Goal: Book appointment/travel/reservation

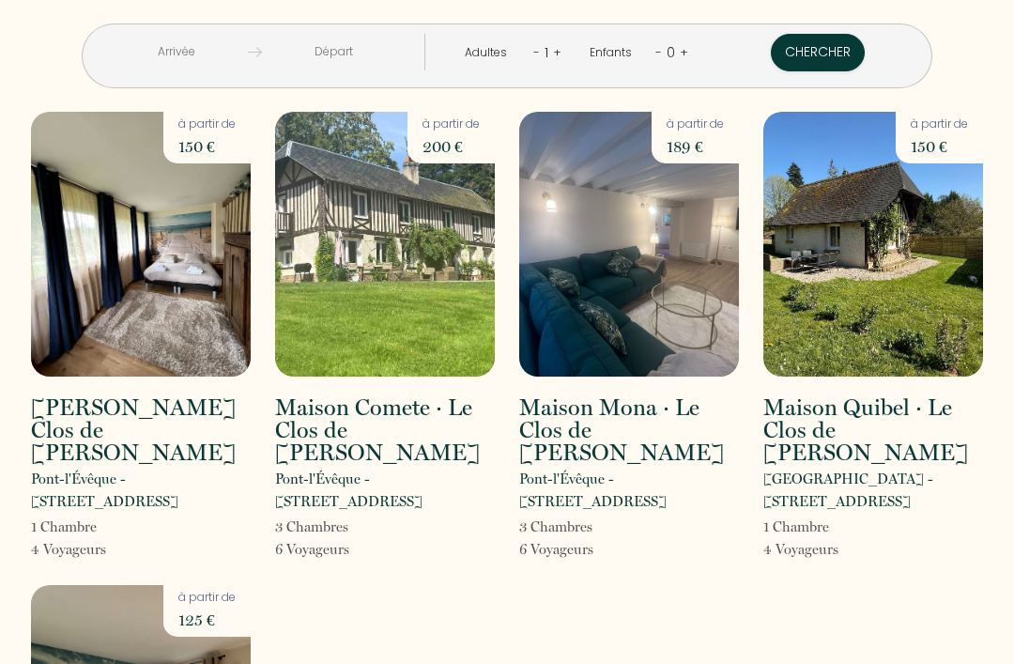
click at [191, 52] on input "text" at bounding box center [176, 52] width 144 height 37
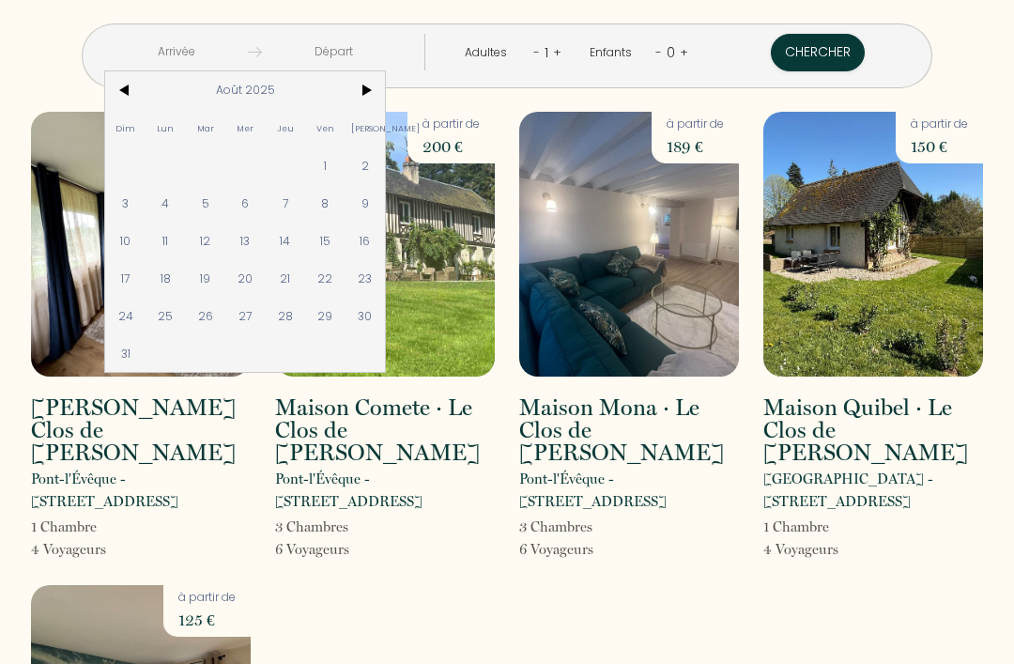
click at [345, 236] on span "15" at bounding box center [325, 240] width 40 height 38
type input "Ven 15 Août 2025"
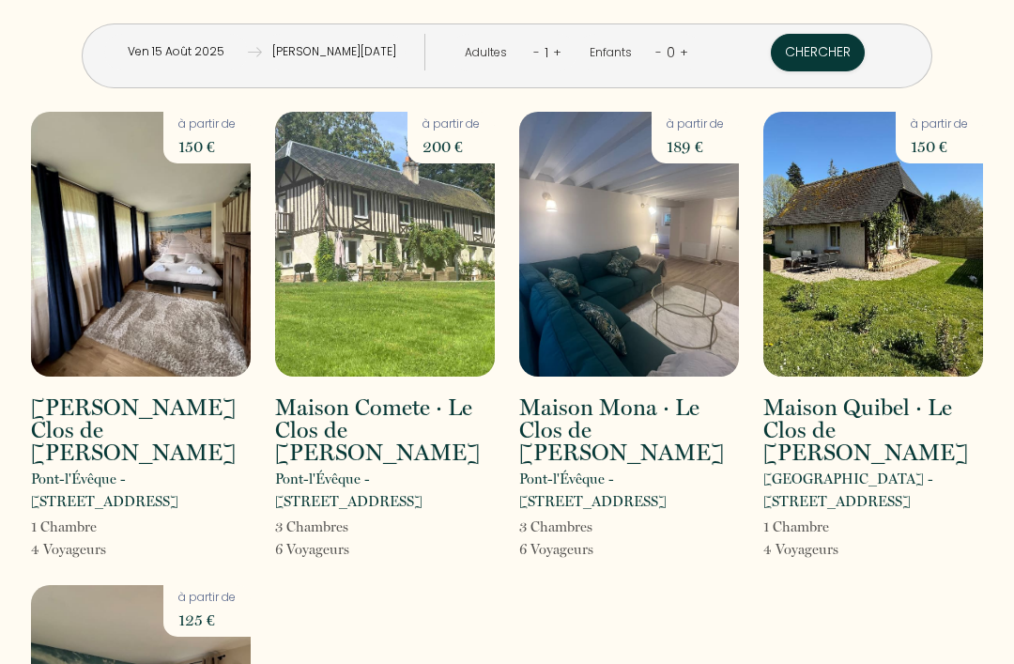
click at [340, 56] on input "Sam 16 Août 2025" at bounding box center [334, 52] width 144 height 37
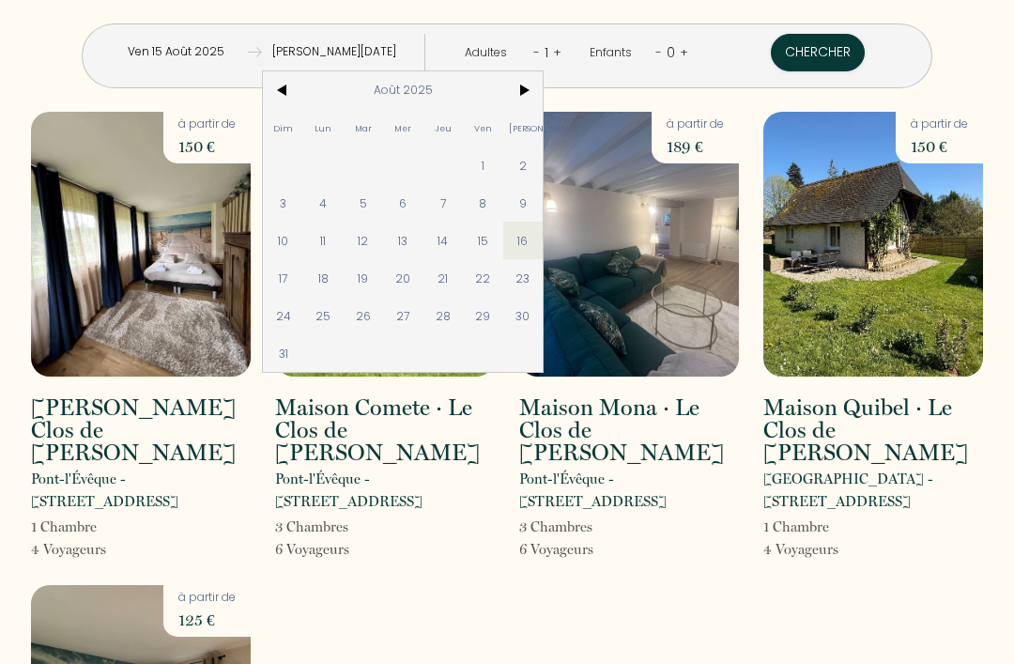
click at [303, 278] on span "17" at bounding box center [283, 278] width 40 height 38
type input "Dim 17 Août 2025"
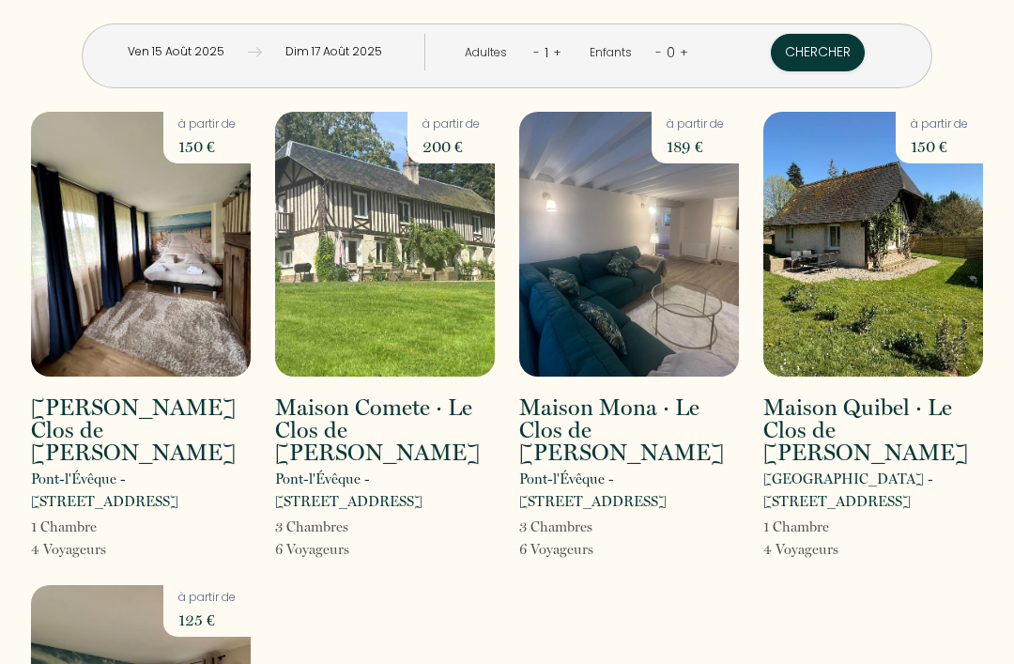
click at [518, 50] on div "Adultes - 1 +" at bounding box center [513, 53] width 126 height 38
click at [499, 41] on div "Adultes - 1 +" at bounding box center [513, 53] width 126 height 38
click at [551, 37] on div "Adultes - 1 +" at bounding box center [513, 53] width 126 height 38
click at [533, 45] on link "-" at bounding box center [536, 52] width 7 height 18
click at [551, 66] on div "- 1 +" at bounding box center [547, 53] width 28 height 30
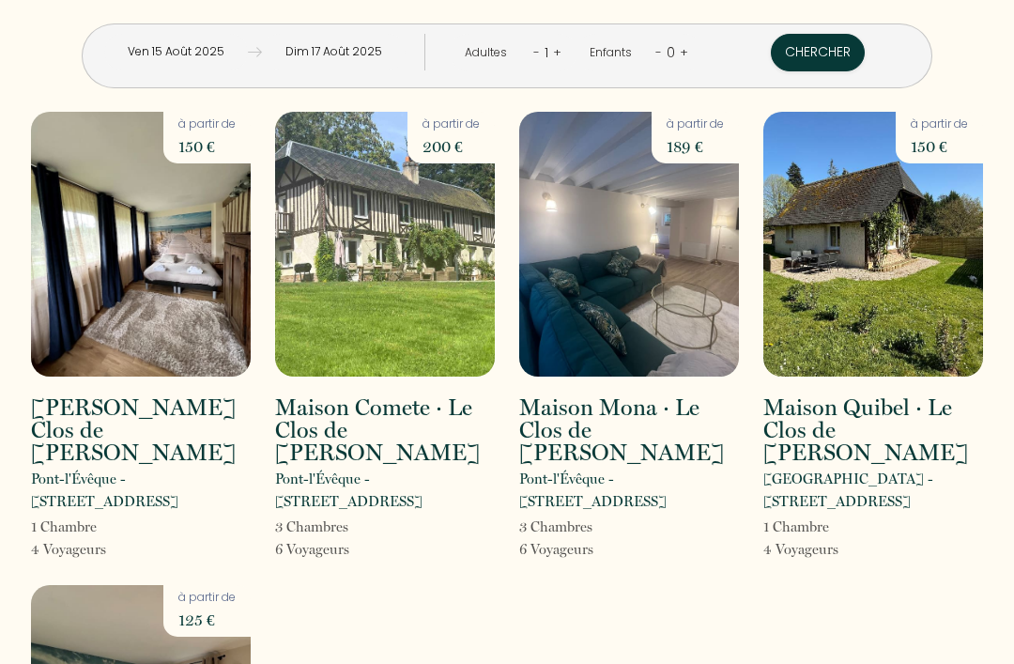
click at [536, 52] on link "-" at bounding box center [536, 52] width 7 height 18
click at [558, 38] on div "- 1 +" at bounding box center [547, 53] width 28 height 30
click at [614, 53] on div "Enfants" at bounding box center [613, 53] width 49 height 18
click at [655, 53] on link "-" at bounding box center [658, 52] width 7 height 18
click at [687, 69] on div "Adultes - 1 + Enfants - 0 +" at bounding box center [575, 56] width 277 height 44
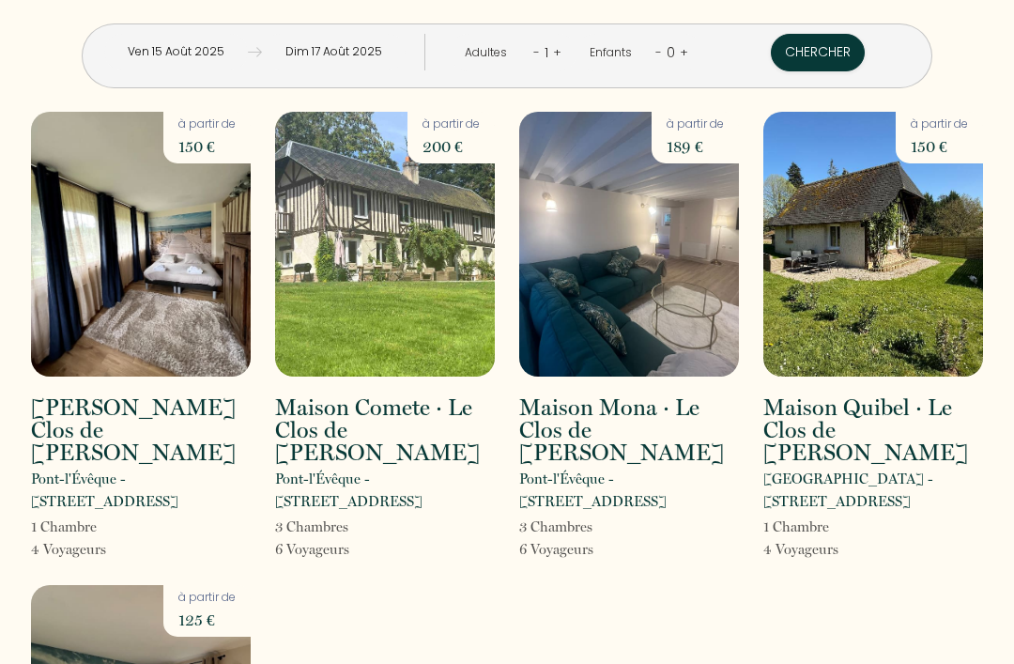
click at [662, 38] on div "0" at bounding box center [671, 53] width 18 height 30
click at [801, 57] on button "Chercher" at bounding box center [818, 53] width 94 height 38
